Goal: Transaction & Acquisition: Book appointment/travel/reservation

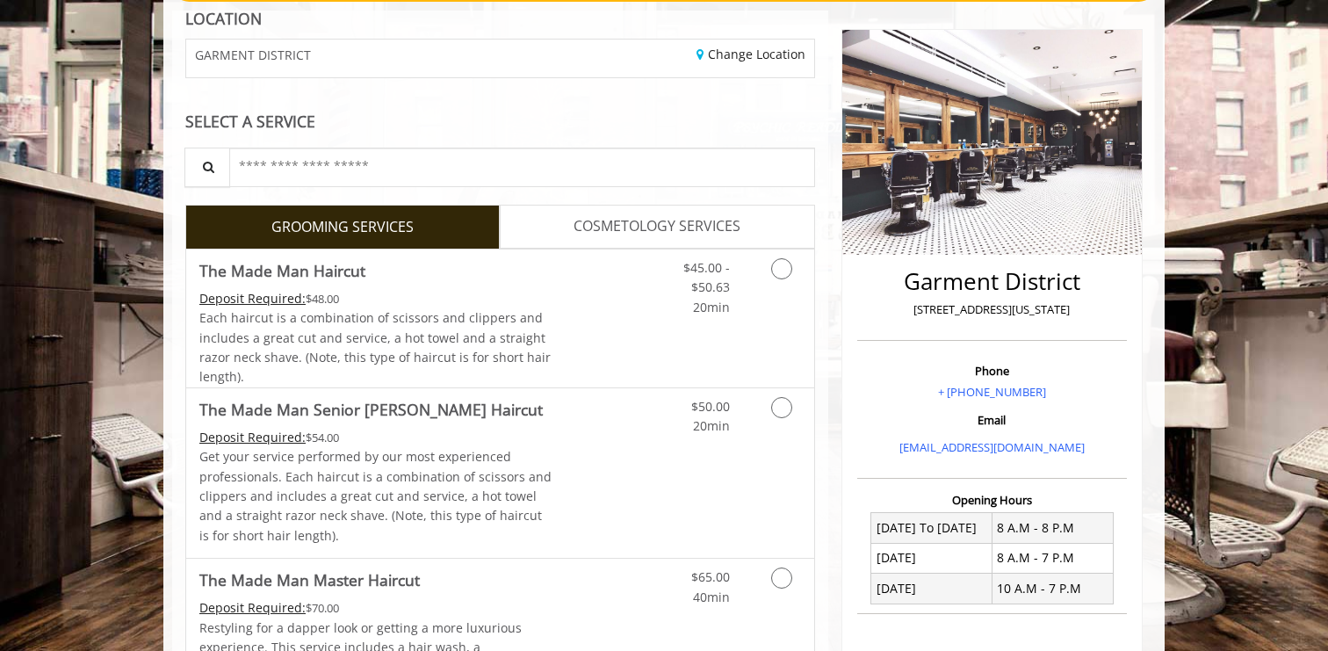
scroll to position [195, 0]
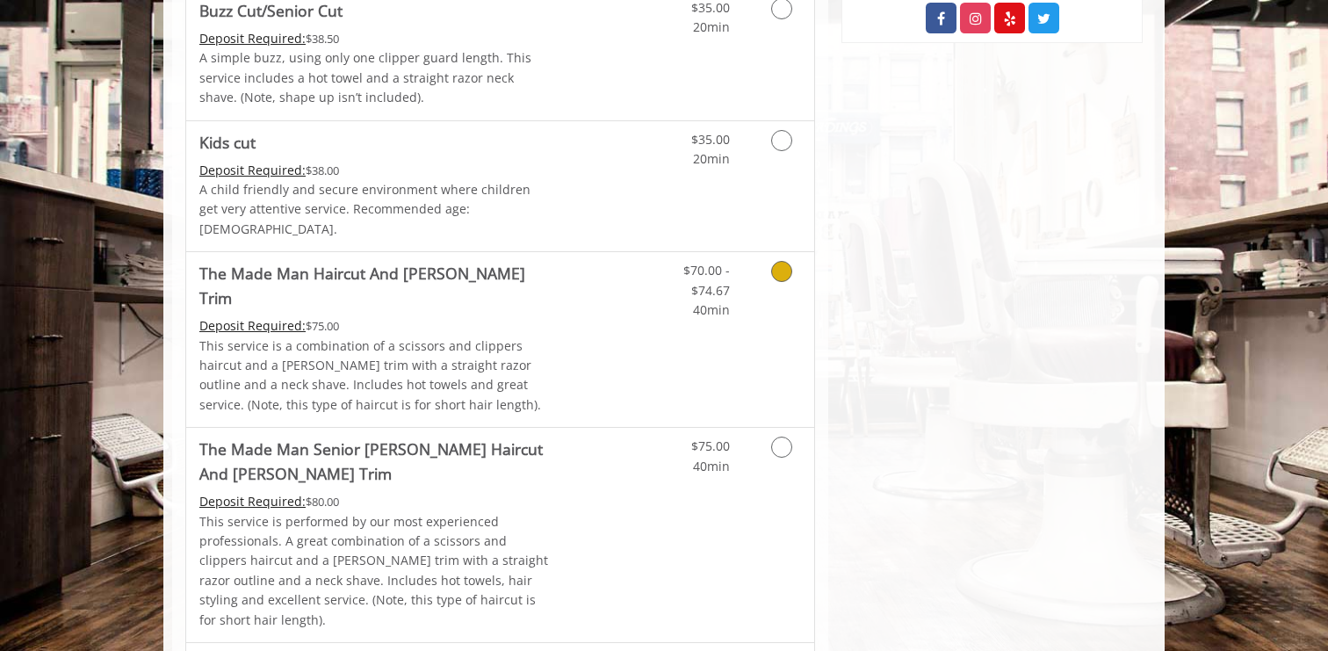
click at [498, 357] on p "This service is a combination of a scissors and clippers haircut and a [PERSON_…" at bounding box center [375, 375] width 353 height 79
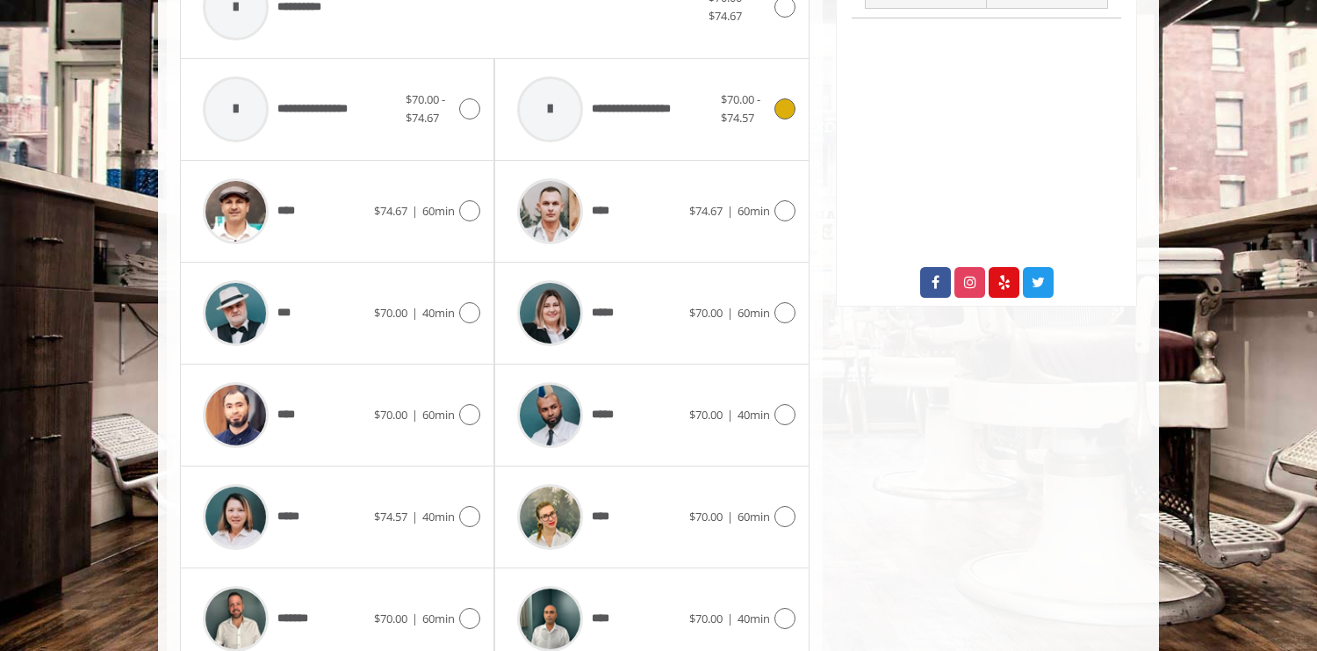
scroll to position [841, 0]
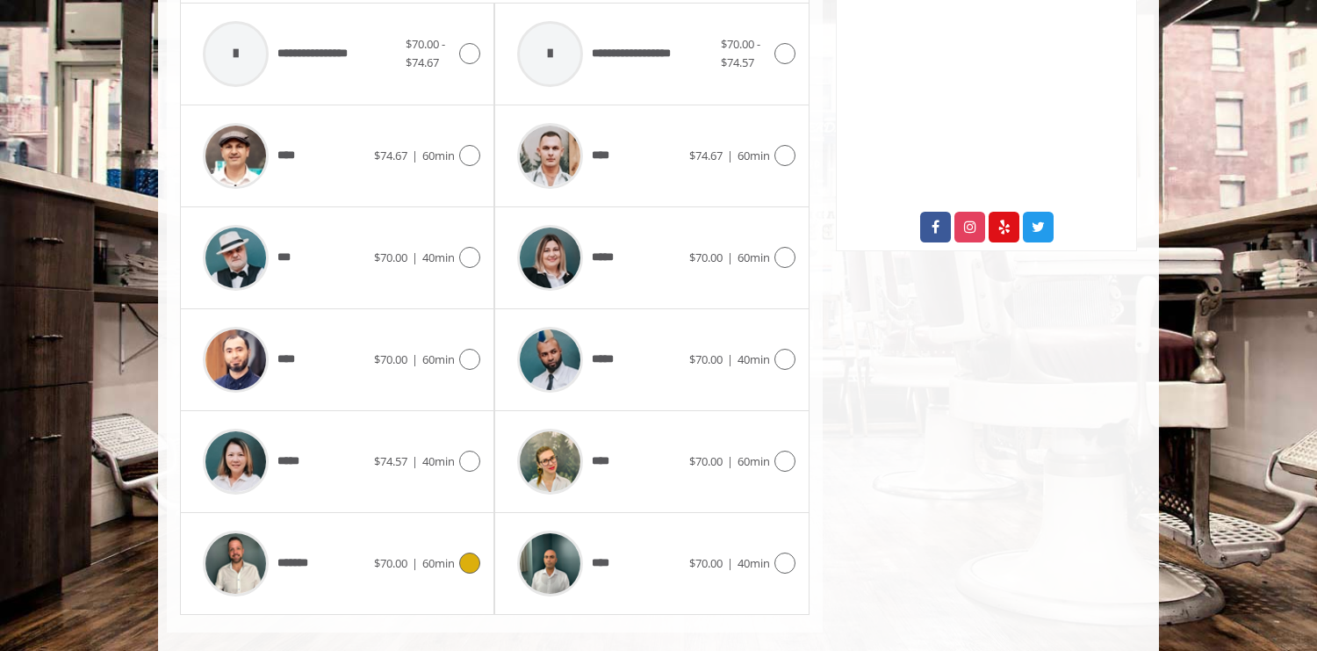
click at [465, 552] on icon at bounding box center [469, 562] width 21 height 21
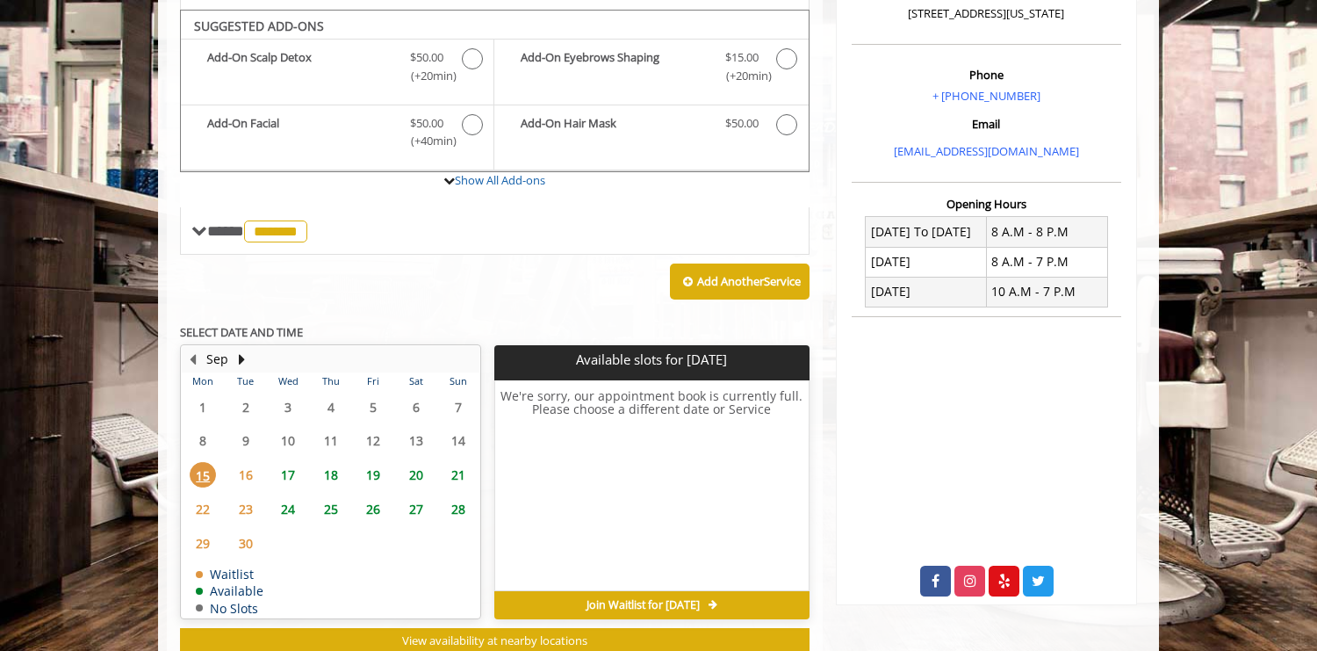
scroll to position [472, 0]
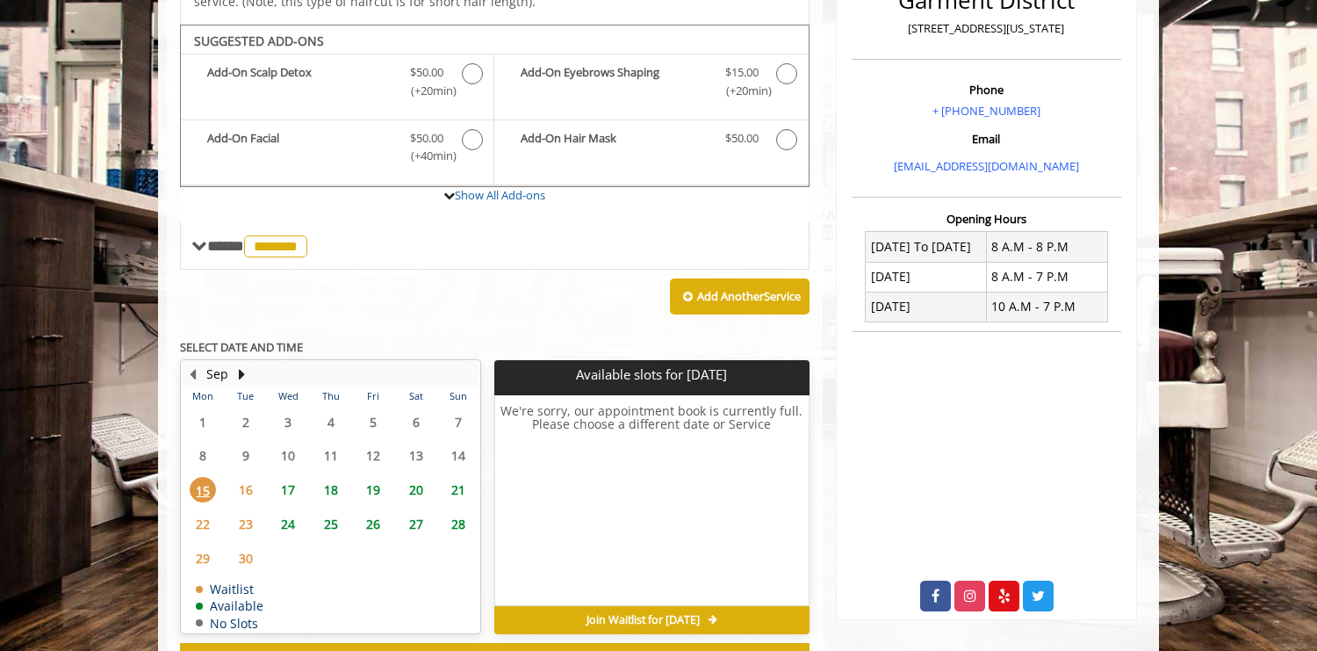
click at [292, 477] on span "17" at bounding box center [288, 489] width 26 height 25
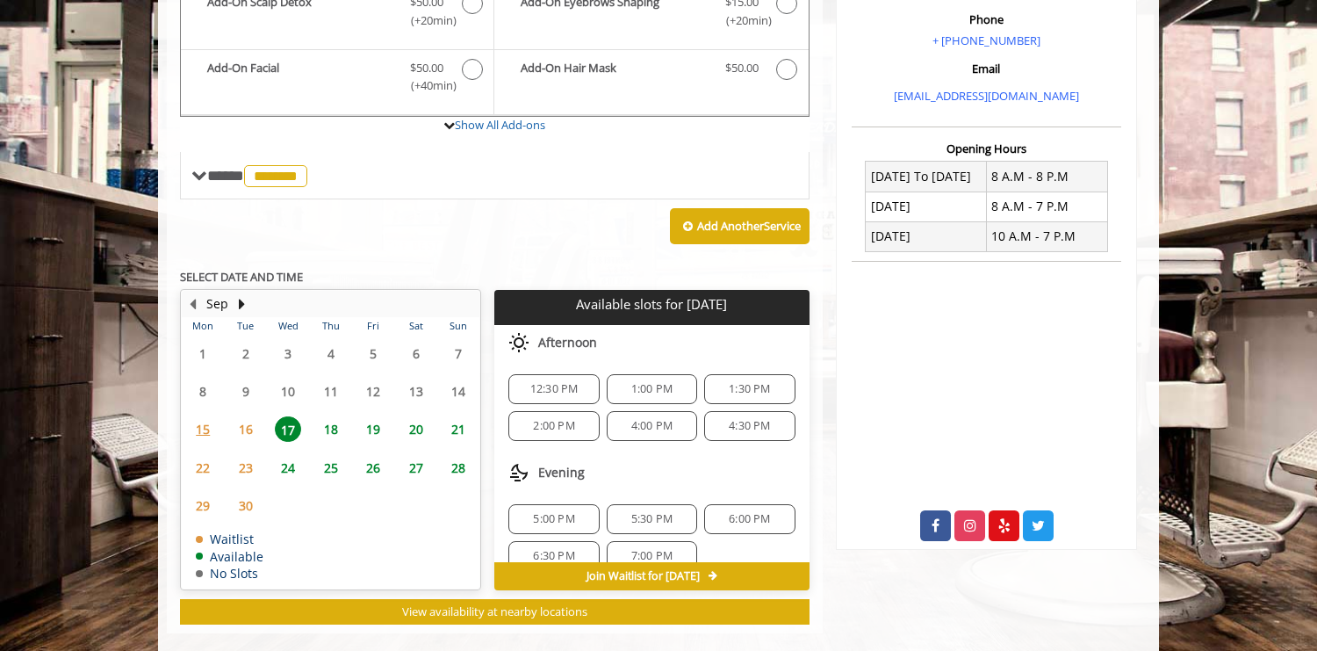
scroll to position [23, 0]
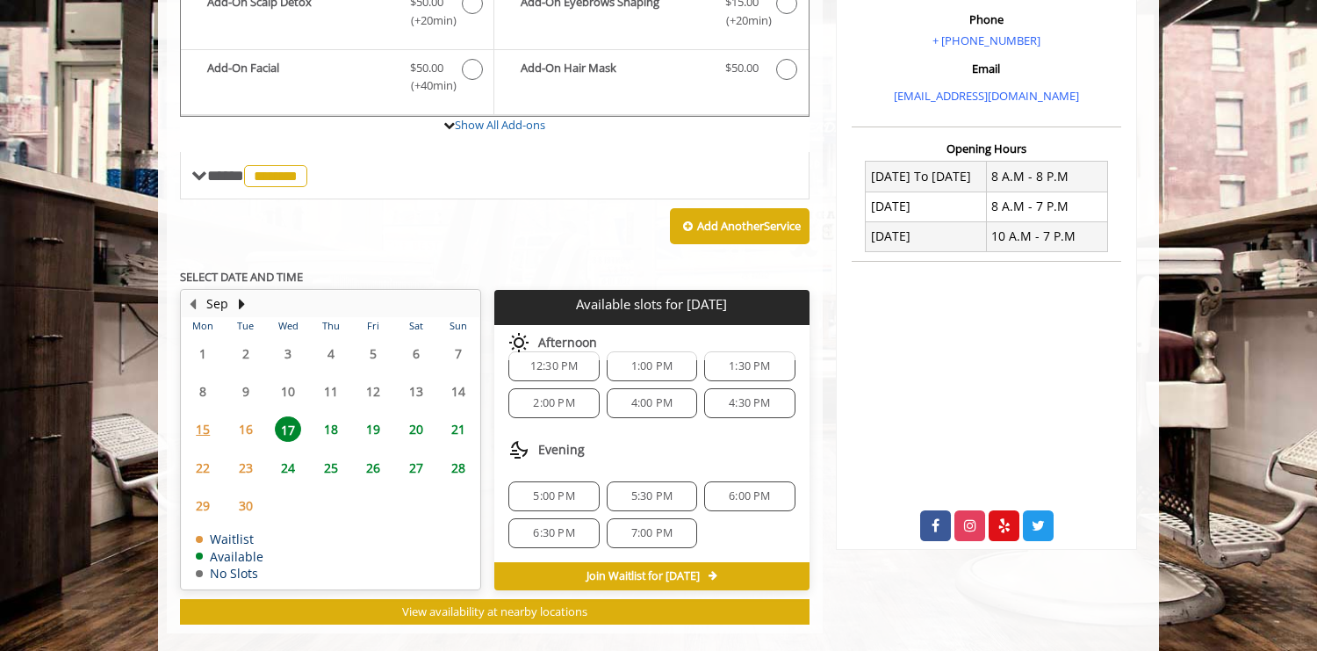
click at [729, 396] on span "4:30 PM" at bounding box center [749, 403] width 41 height 14
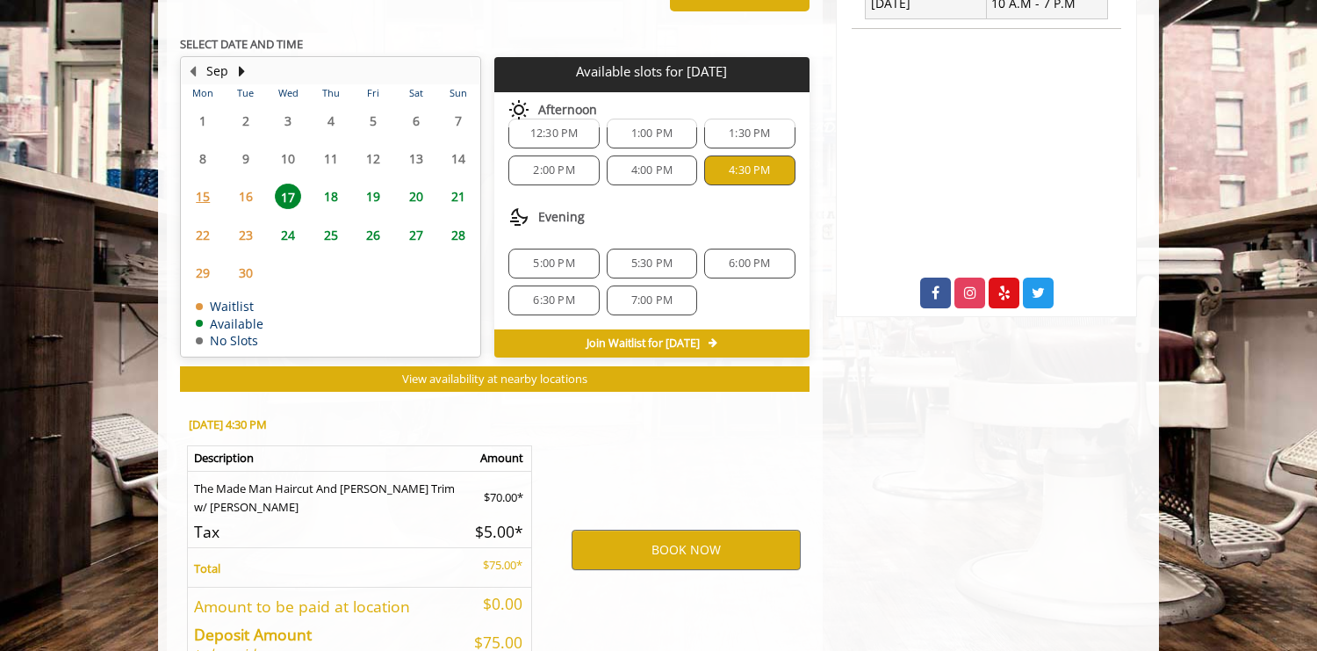
scroll to position [861, 0]
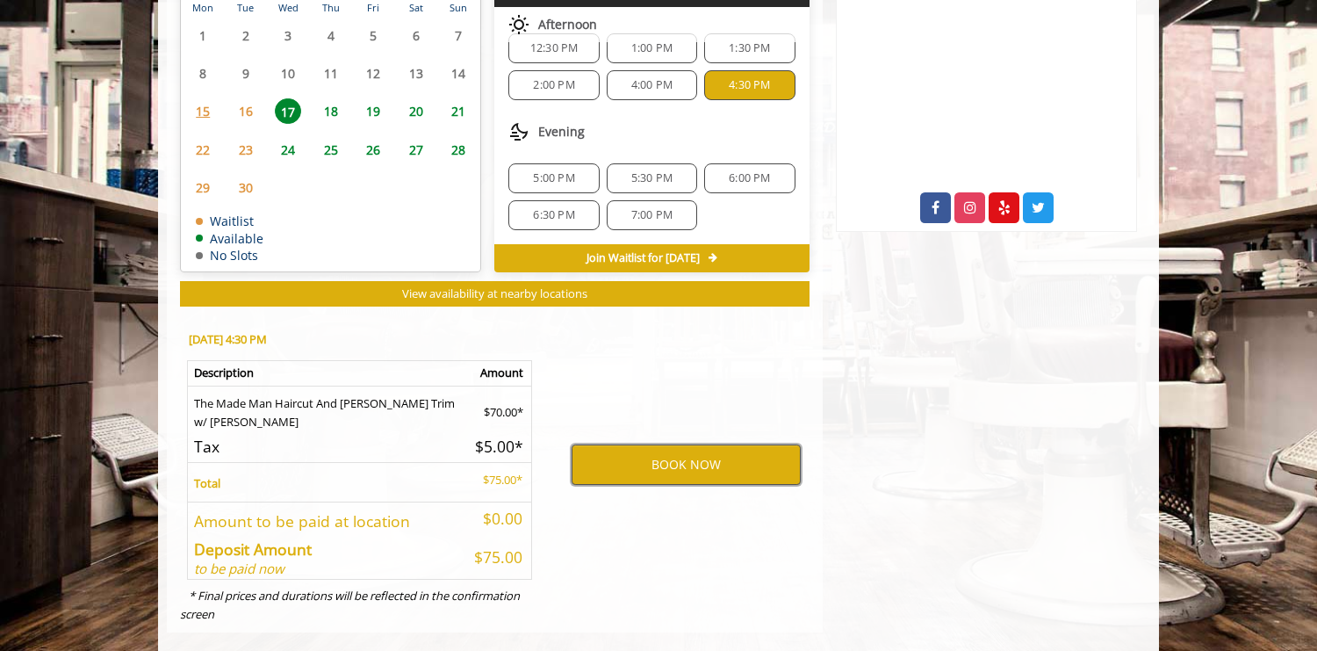
click at [693, 448] on button "BOOK NOW" at bounding box center [686, 464] width 229 height 40
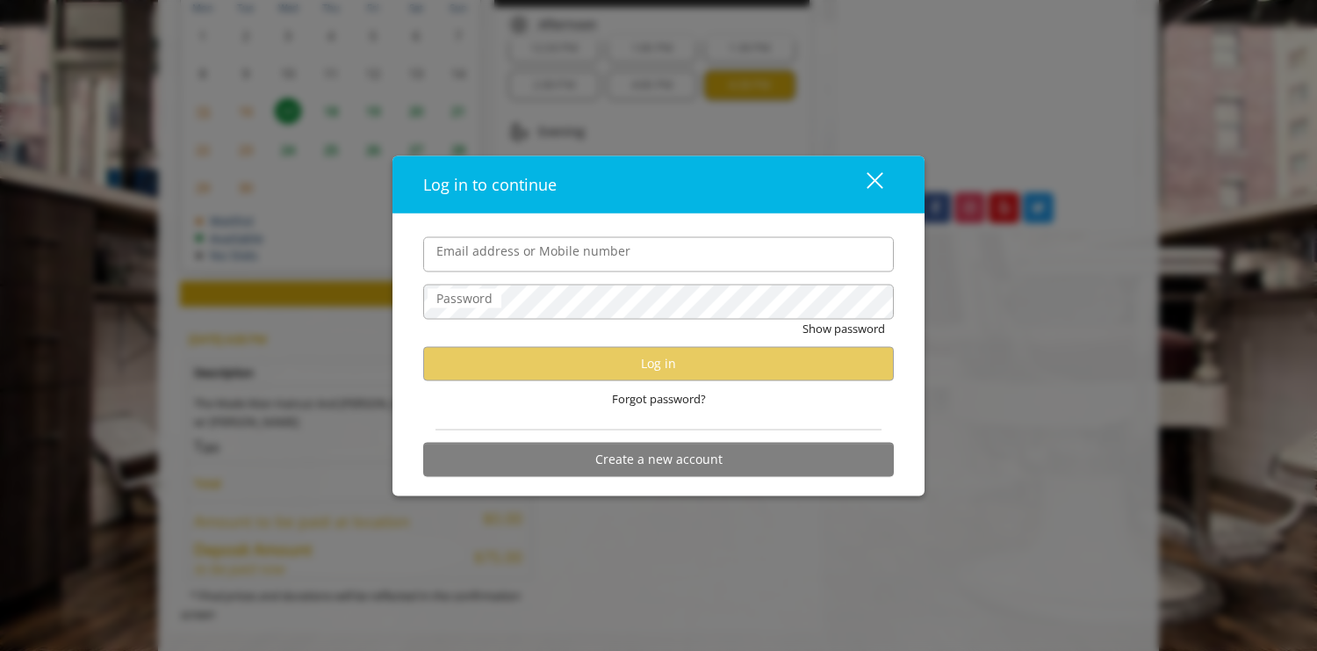
type input "**********"
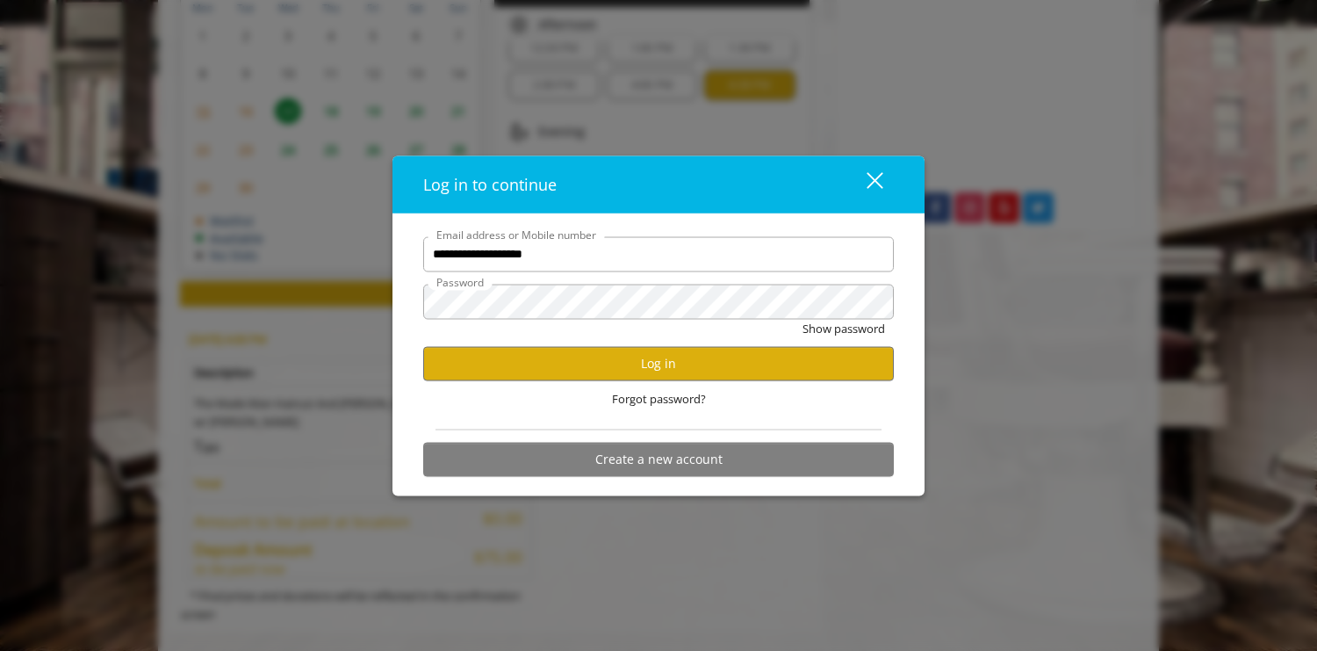
scroll to position [0, 0]
click at [652, 361] on button "Log in" at bounding box center [658, 363] width 471 height 34
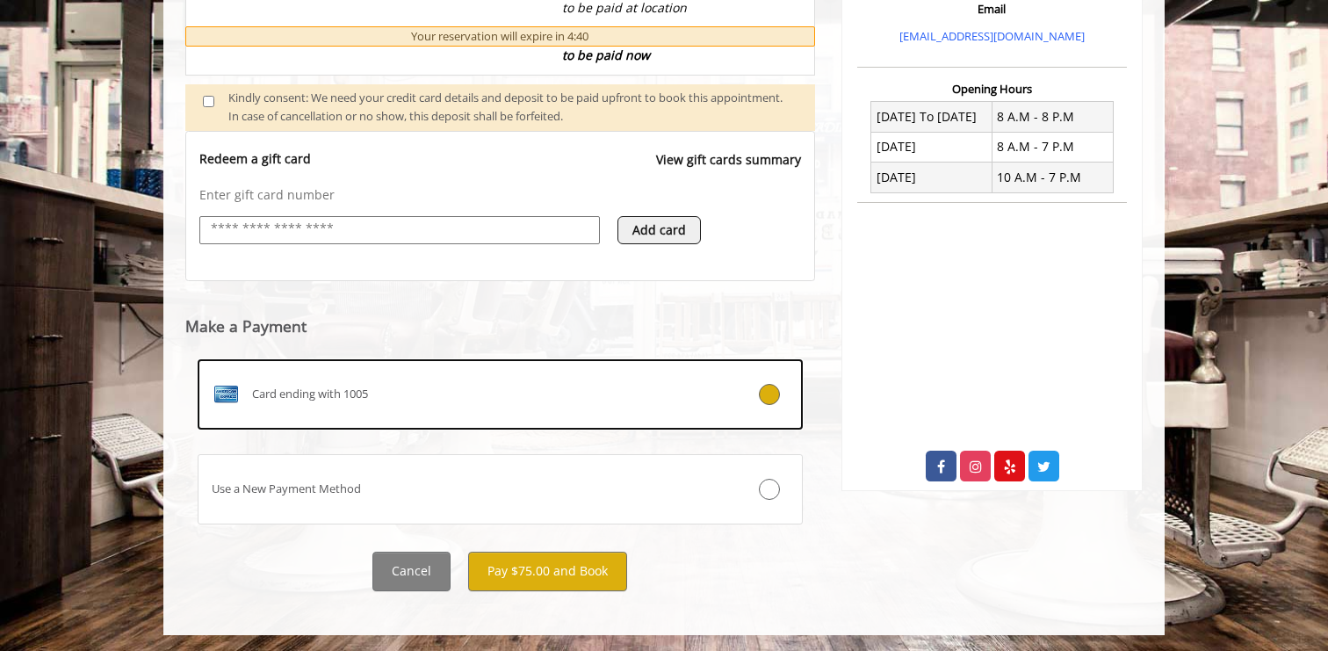
scroll to position [604, 0]
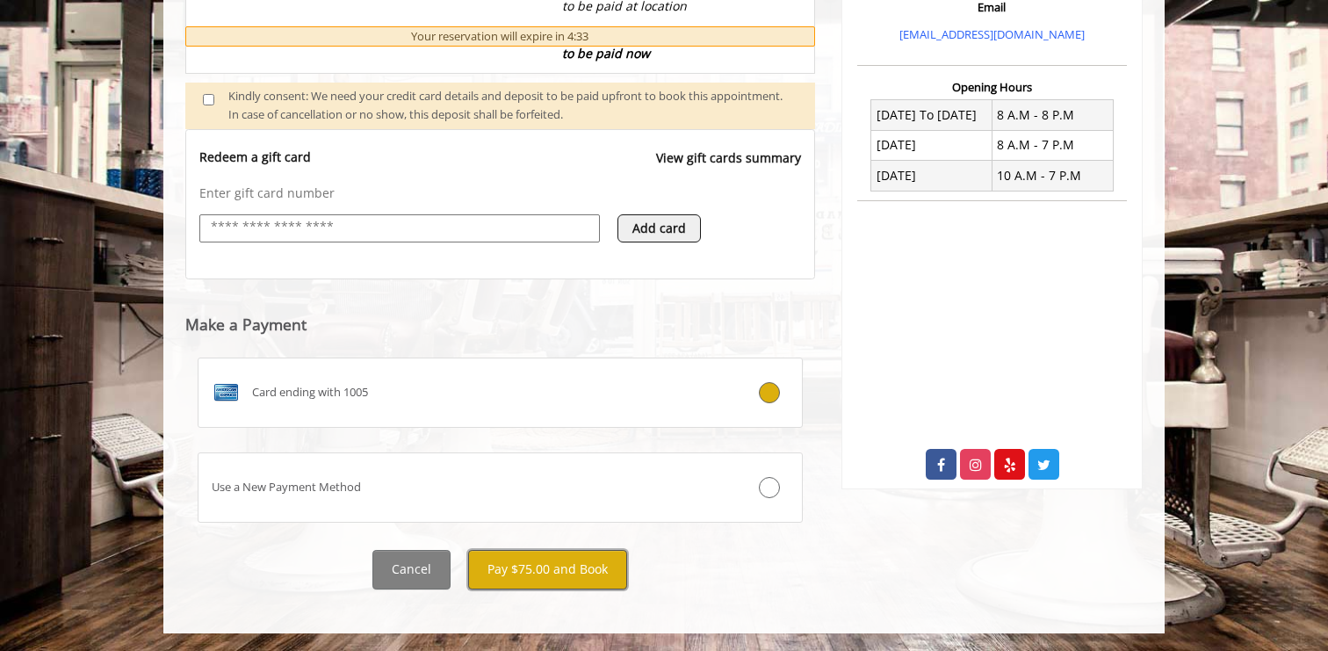
click at [570, 571] on button "Pay $75.00 and Book" at bounding box center [547, 570] width 159 height 40
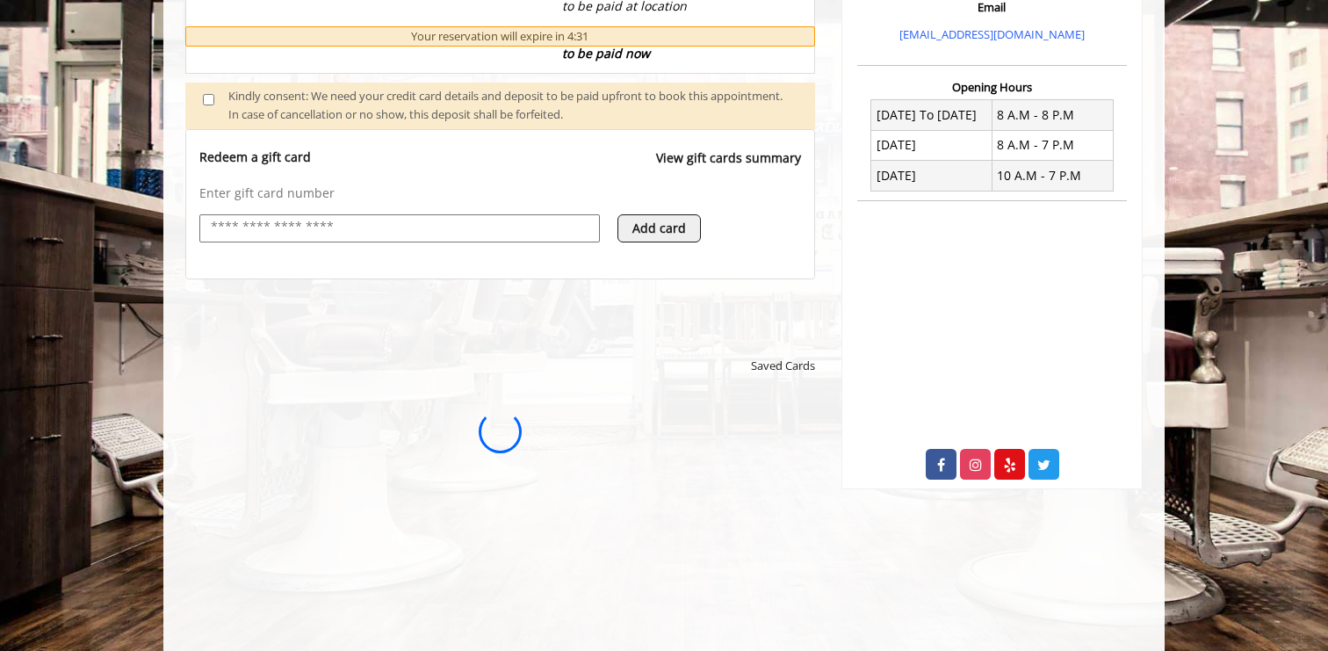
scroll to position [0, 0]
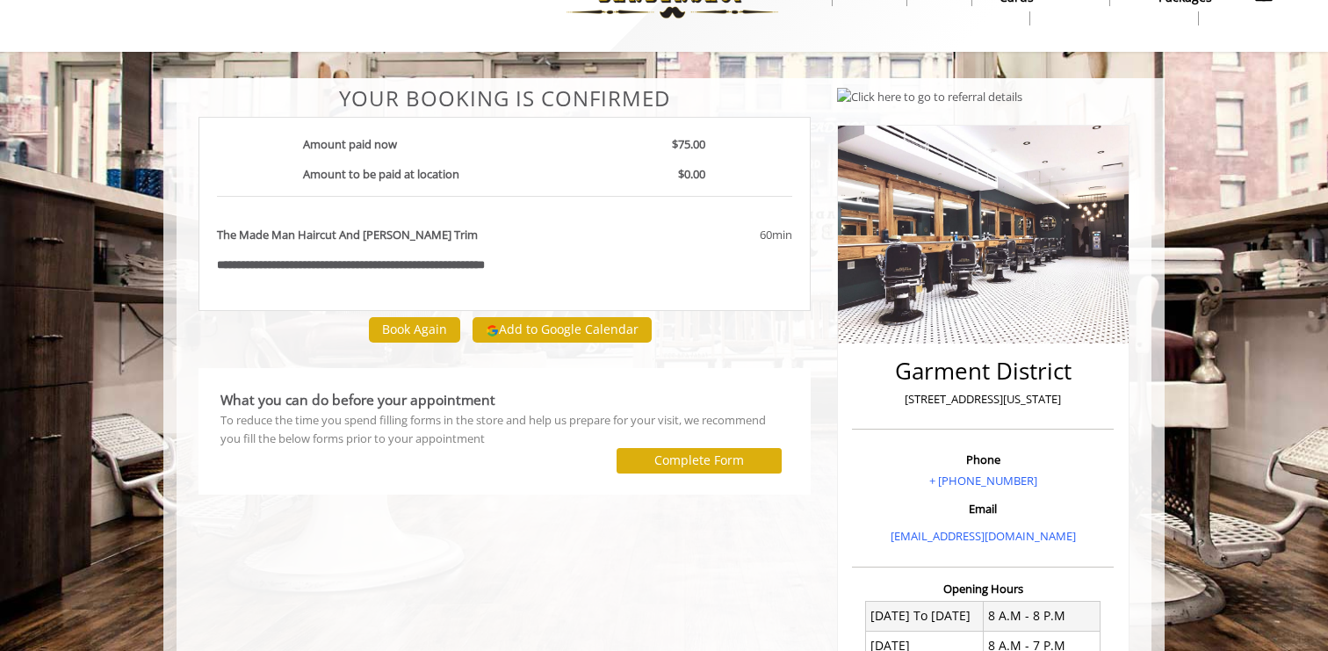
scroll to position [55, 0]
